Goal: Information Seeking & Learning: Check status

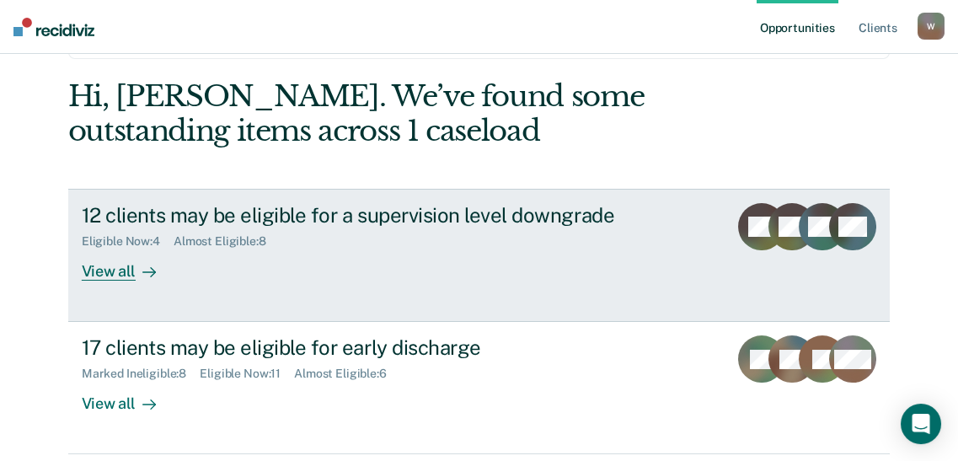
scroll to position [153, 0]
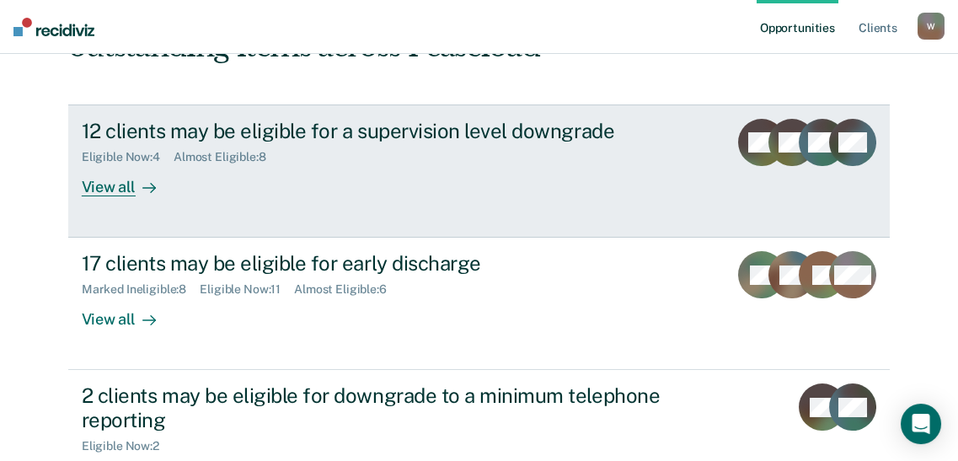
click at [119, 197] on div "View all" at bounding box center [129, 180] width 94 height 33
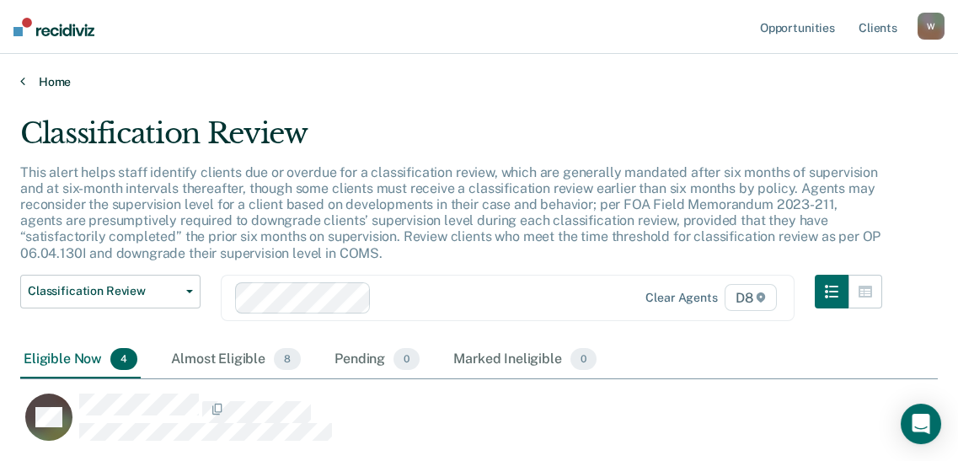
click at [36, 89] on link "Home" at bounding box center [479, 81] width 918 height 15
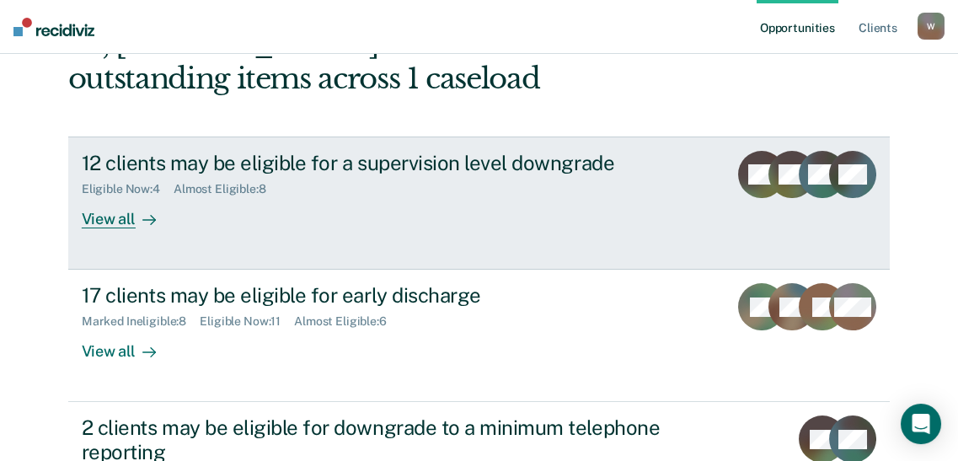
scroll to position [229, 0]
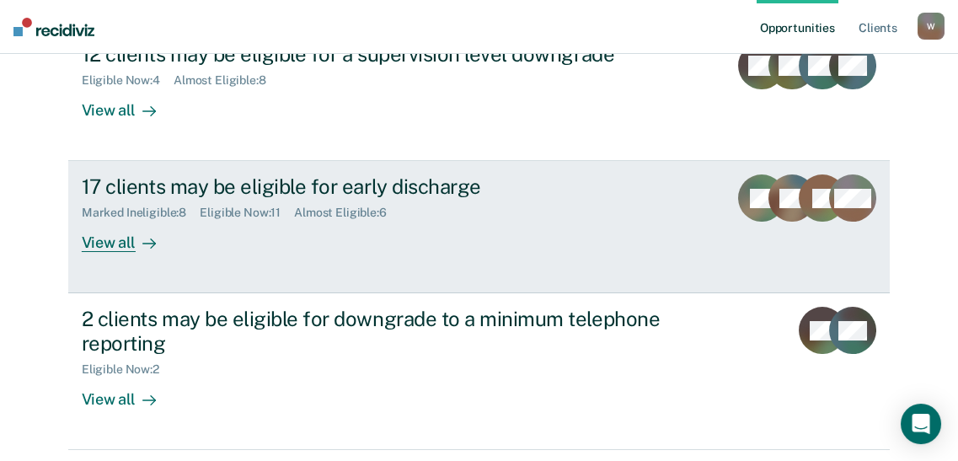
click at [126, 253] on div "View all" at bounding box center [129, 236] width 94 height 33
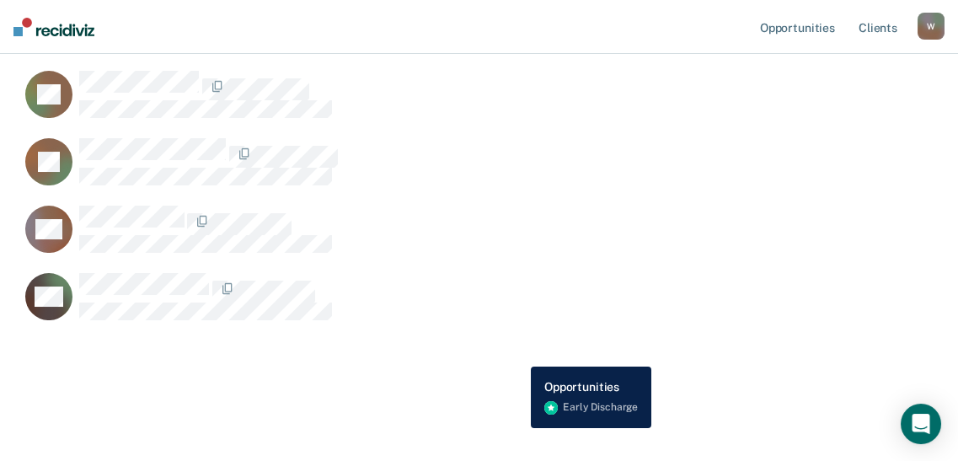
scroll to position [842, 0]
